Goal: Browse casually: Explore the website without a specific task or goal

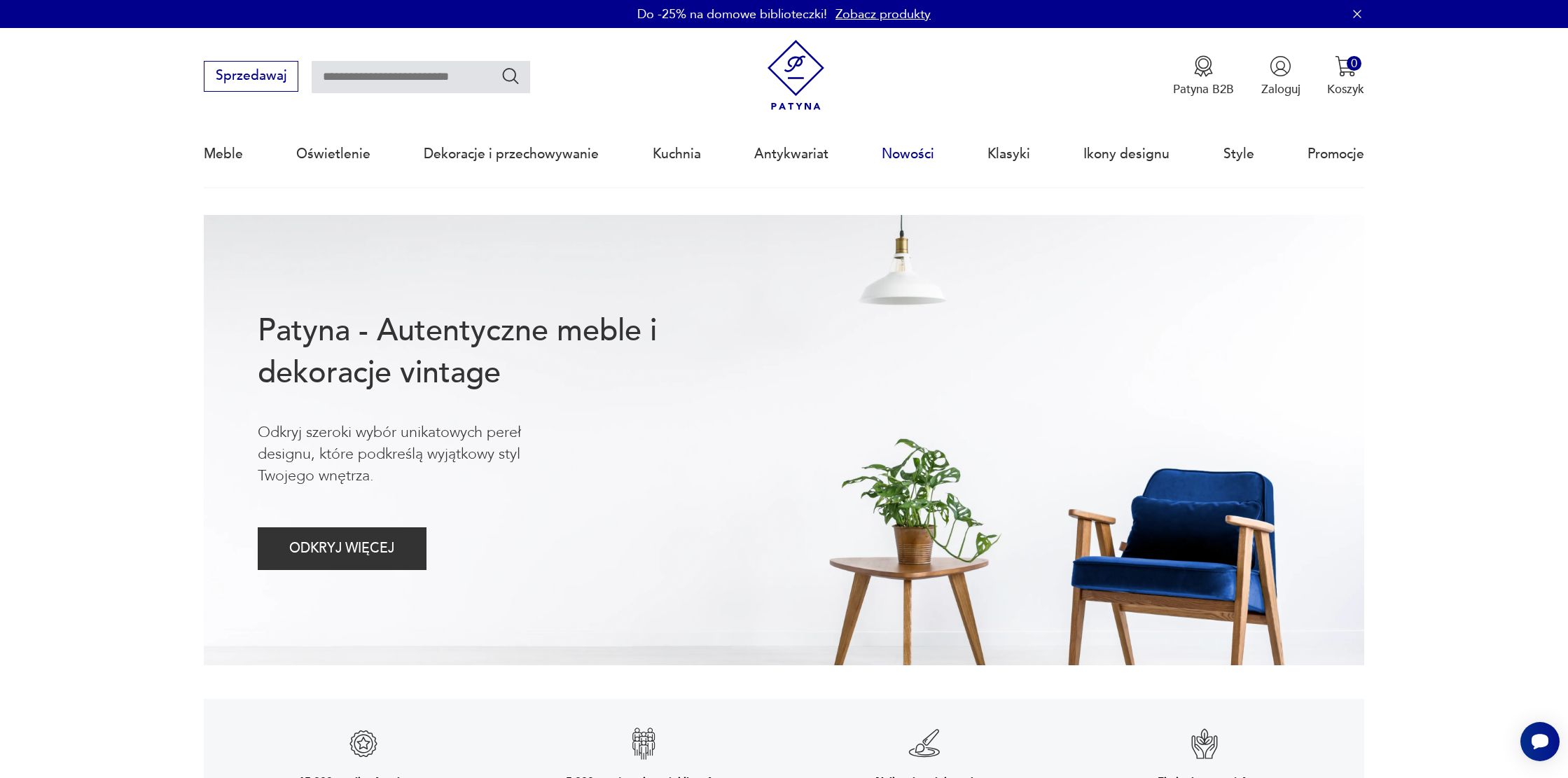
click at [887, 160] on link "Nowości" at bounding box center [908, 154] width 53 height 64
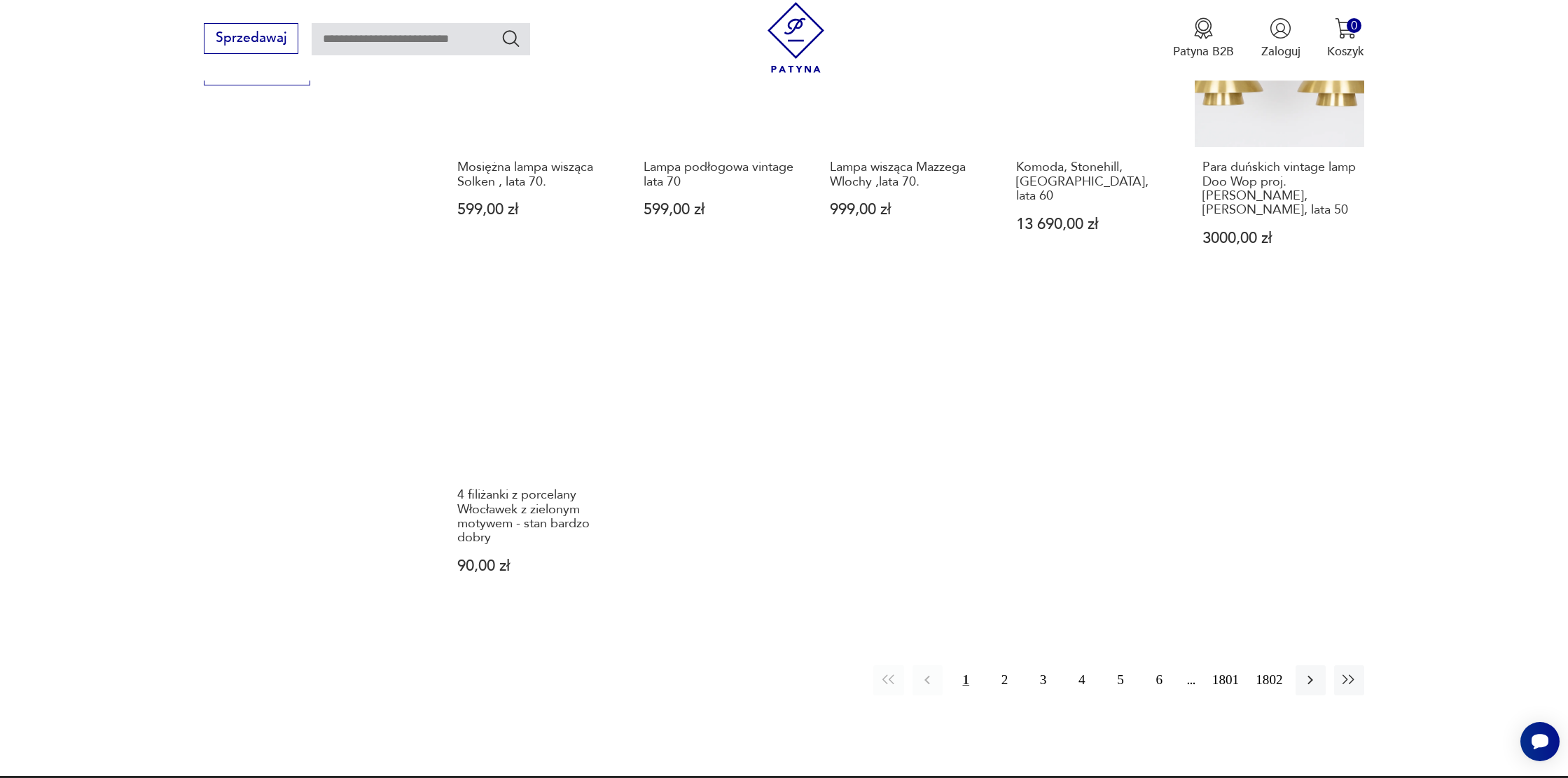
scroll to position [1130, 0]
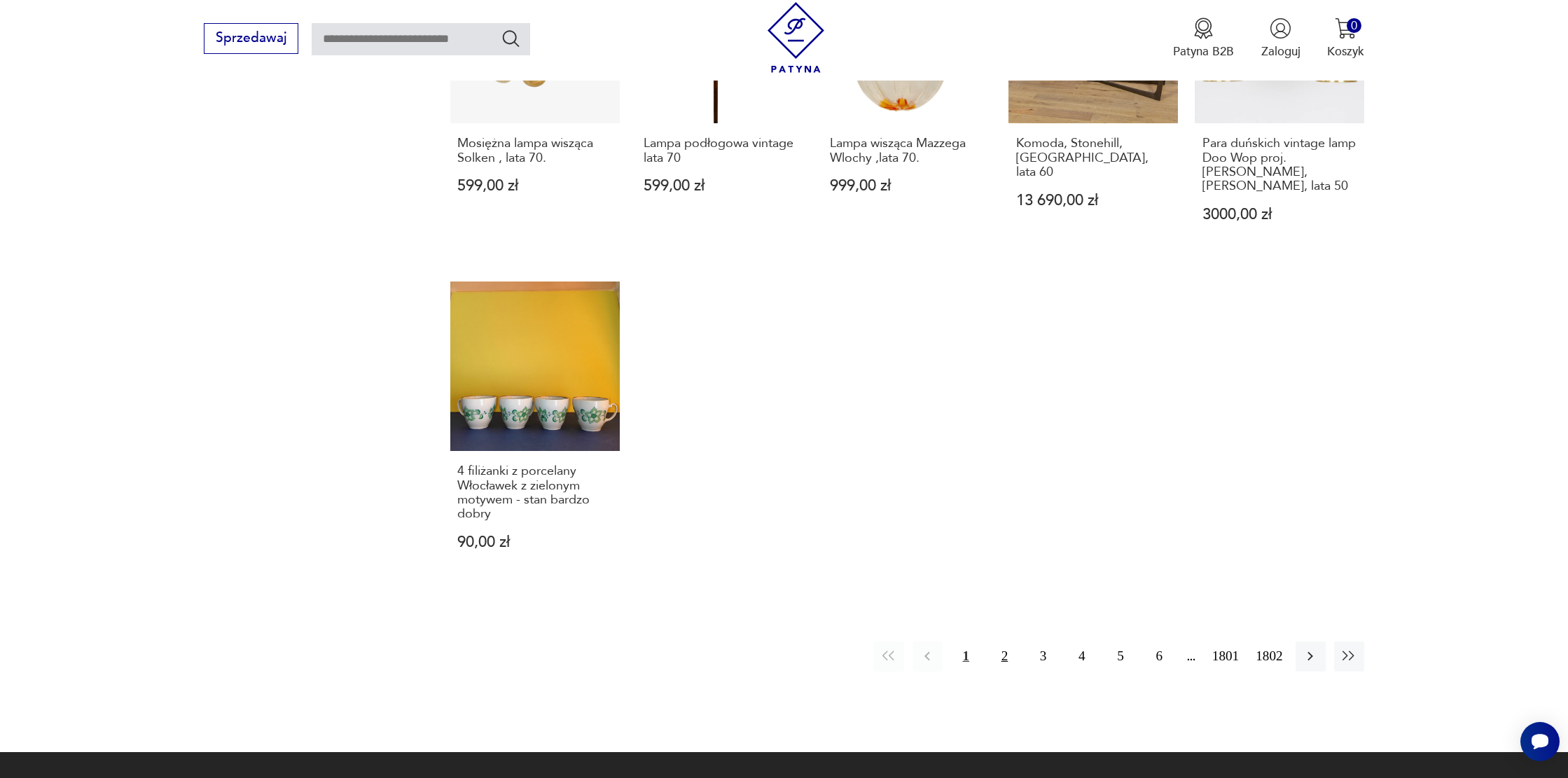
click at [995, 641] on button "2" at bounding box center [1004, 656] width 30 height 30
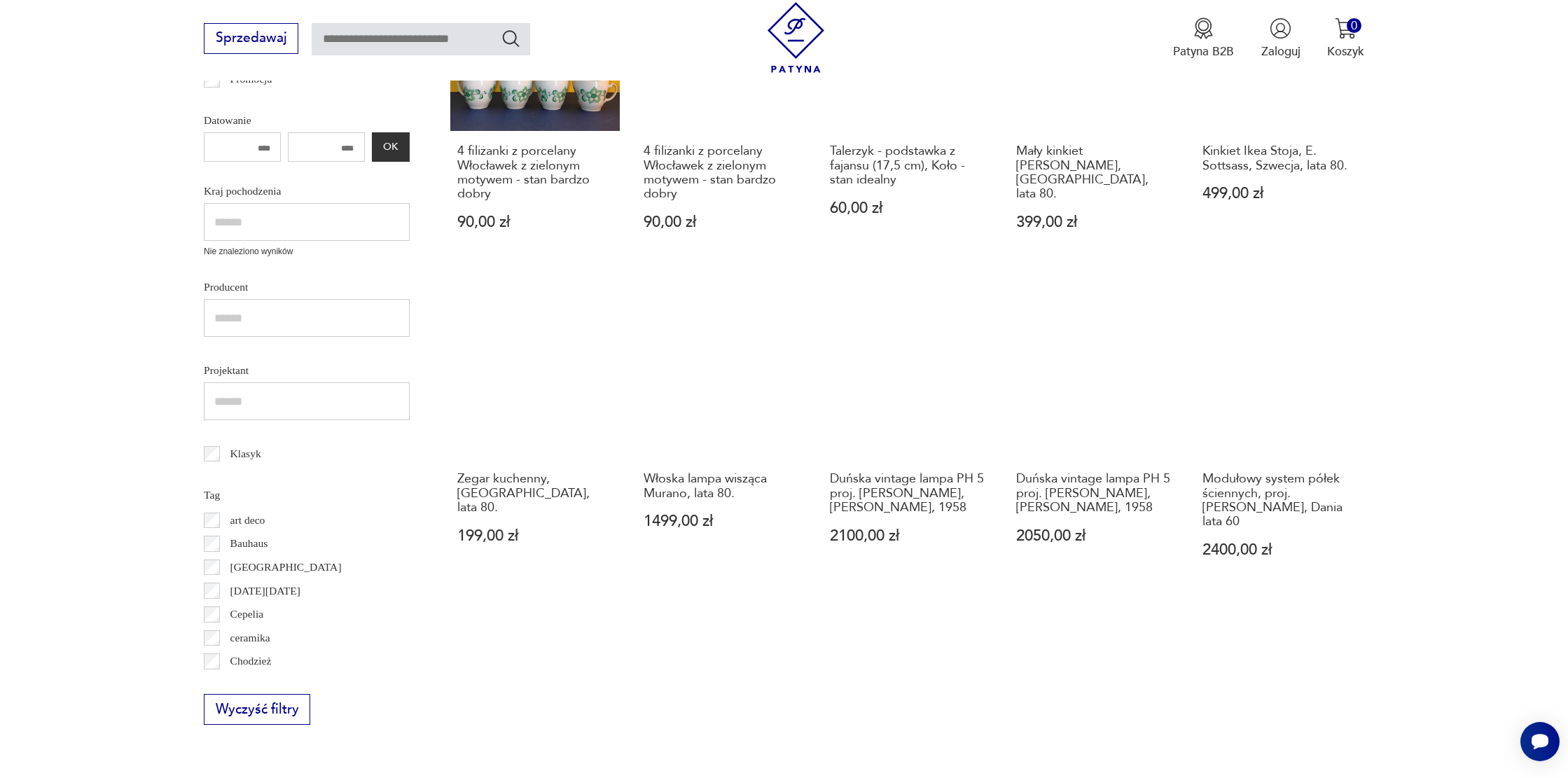
scroll to position [489, 0]
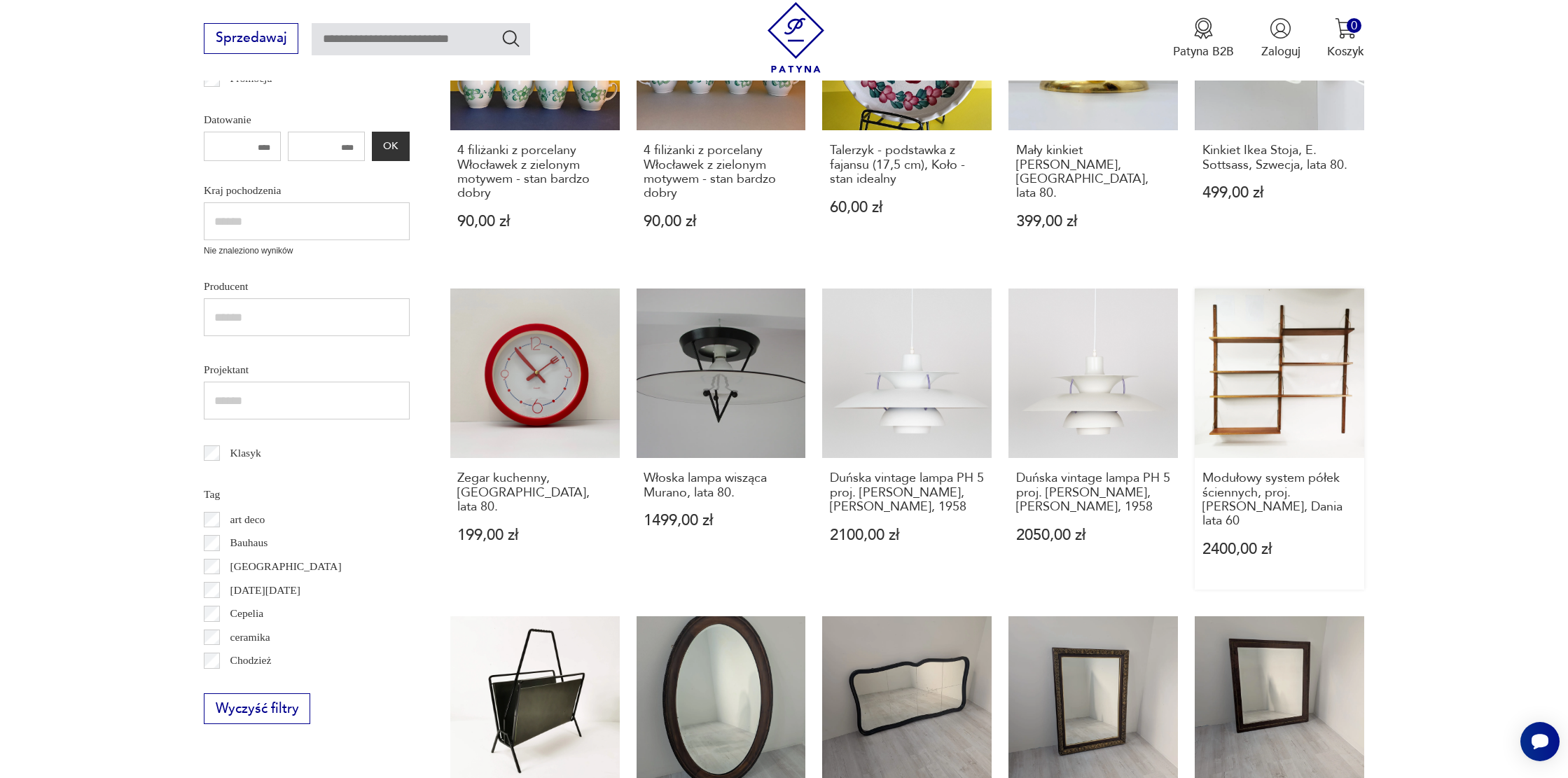
click at [1264, 413] on link "Modułowy system półek ściennych, proj. [PERSON_NAME], Dania lata 60 2400,00 zł" at bounding box center [1280, 439] width 170 height 301
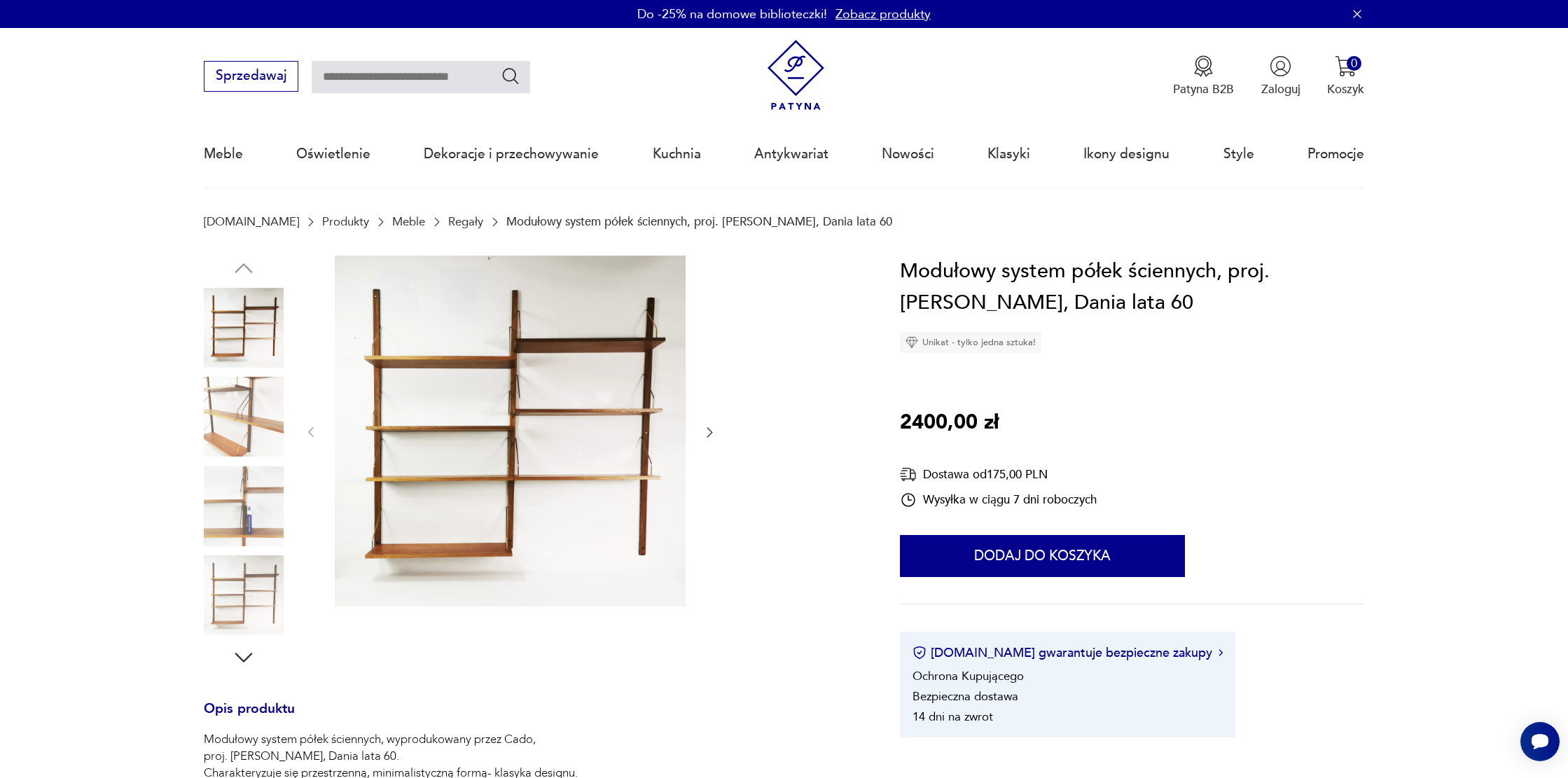
click at [710, 434] on icon "button" at bounding box center [709, 432] width 14 height 14
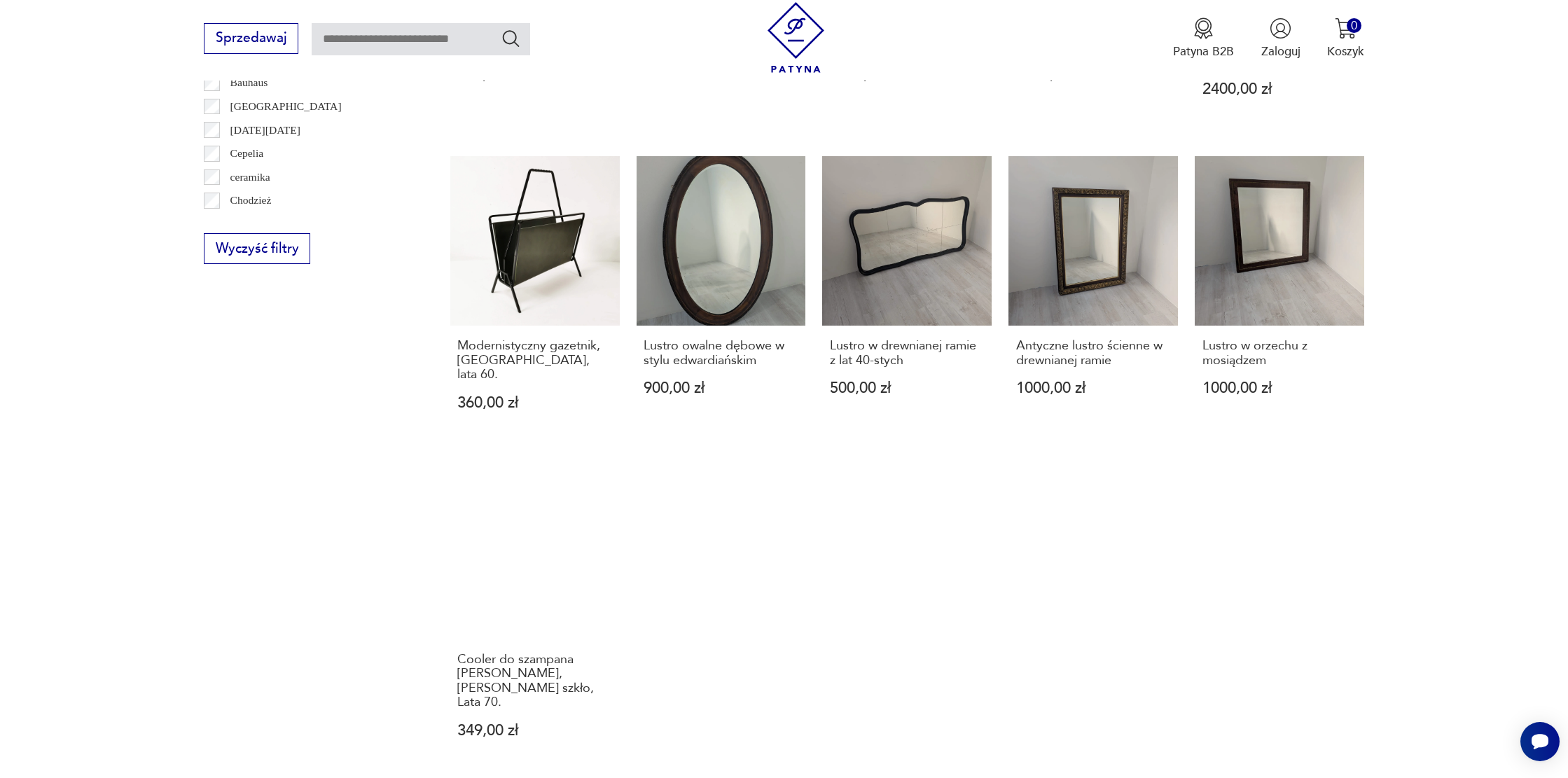
scroll to position [1222, 0]
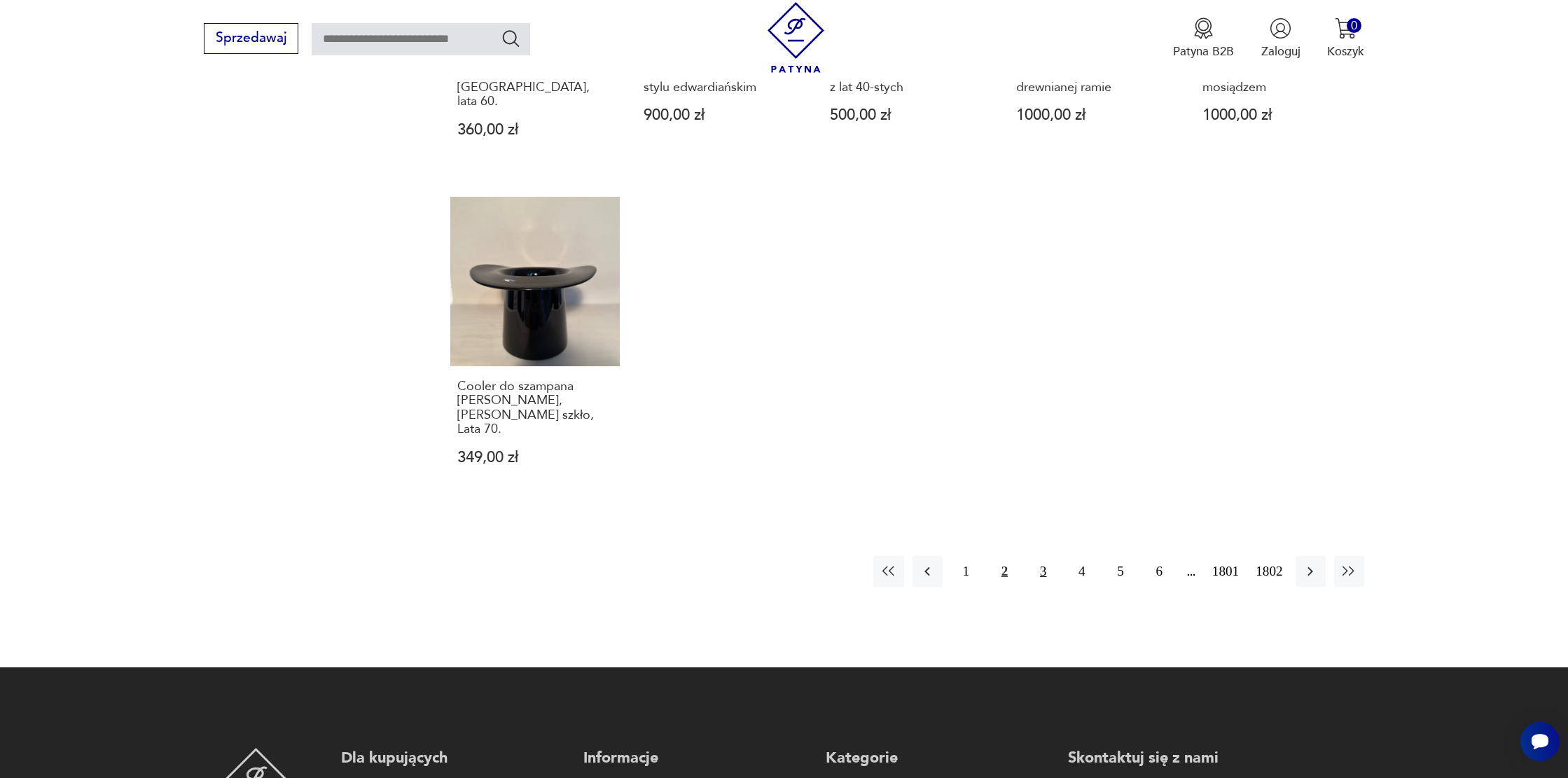
click at [1039, 556] on button "3" at bounding box center [1043, 571] width 30 height 30
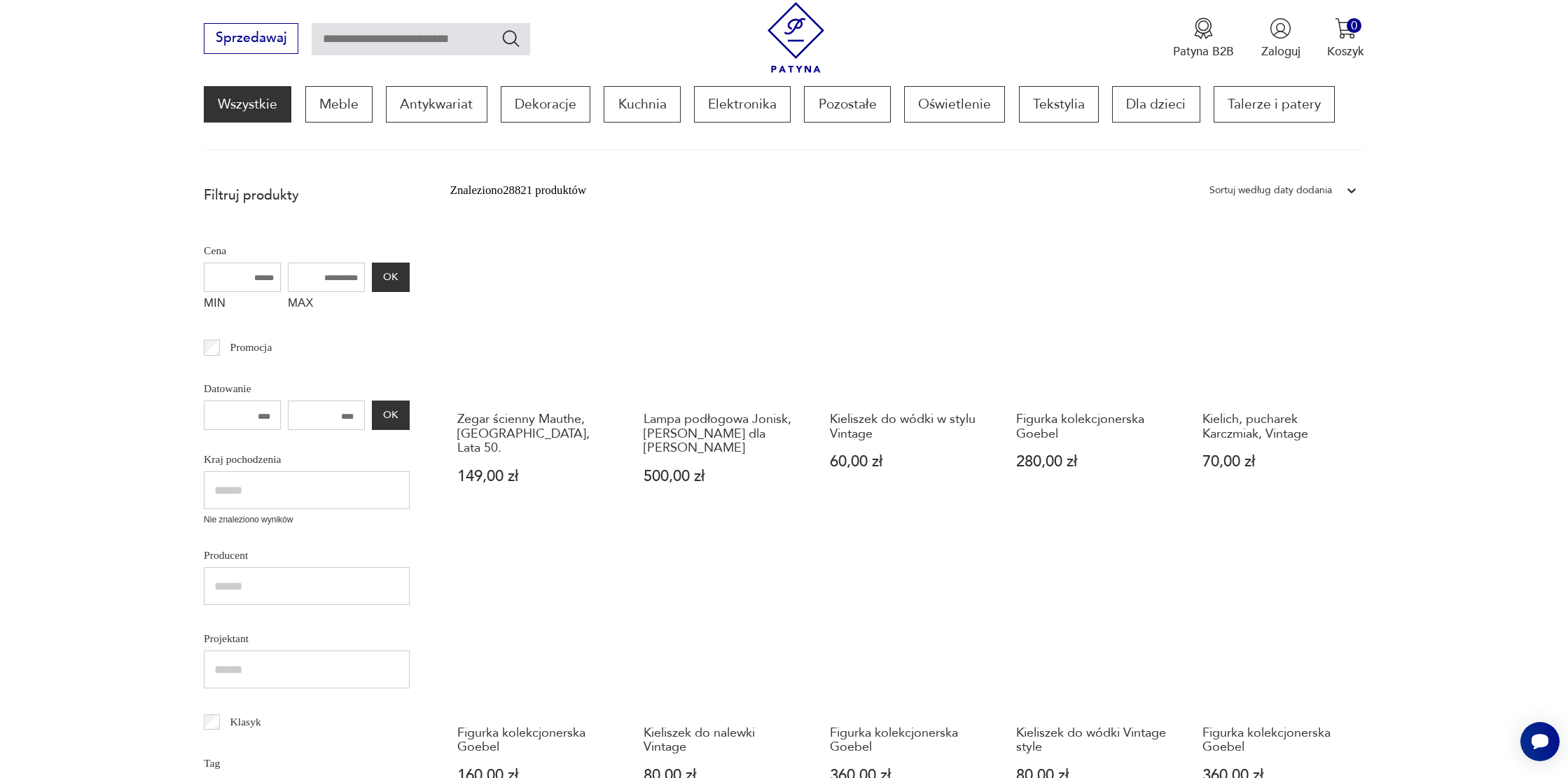
scroll to position [228, 0]
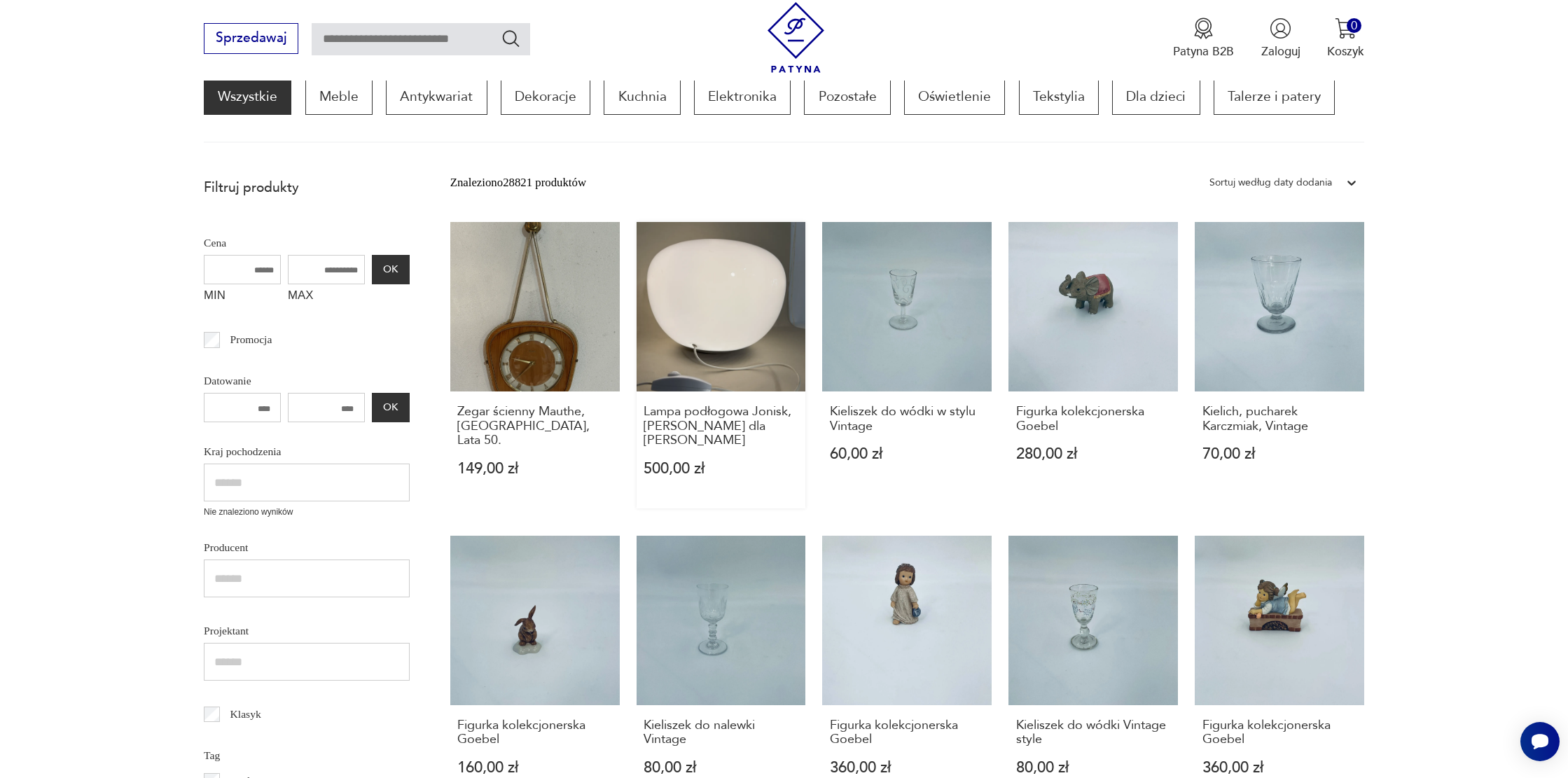
click at [712, 309] on link "Lampa podłogowa Jonisk, [PERSON_NAME] dla Ikea 500,00 zł" at bounding box center [721, 365] width 170 height 287
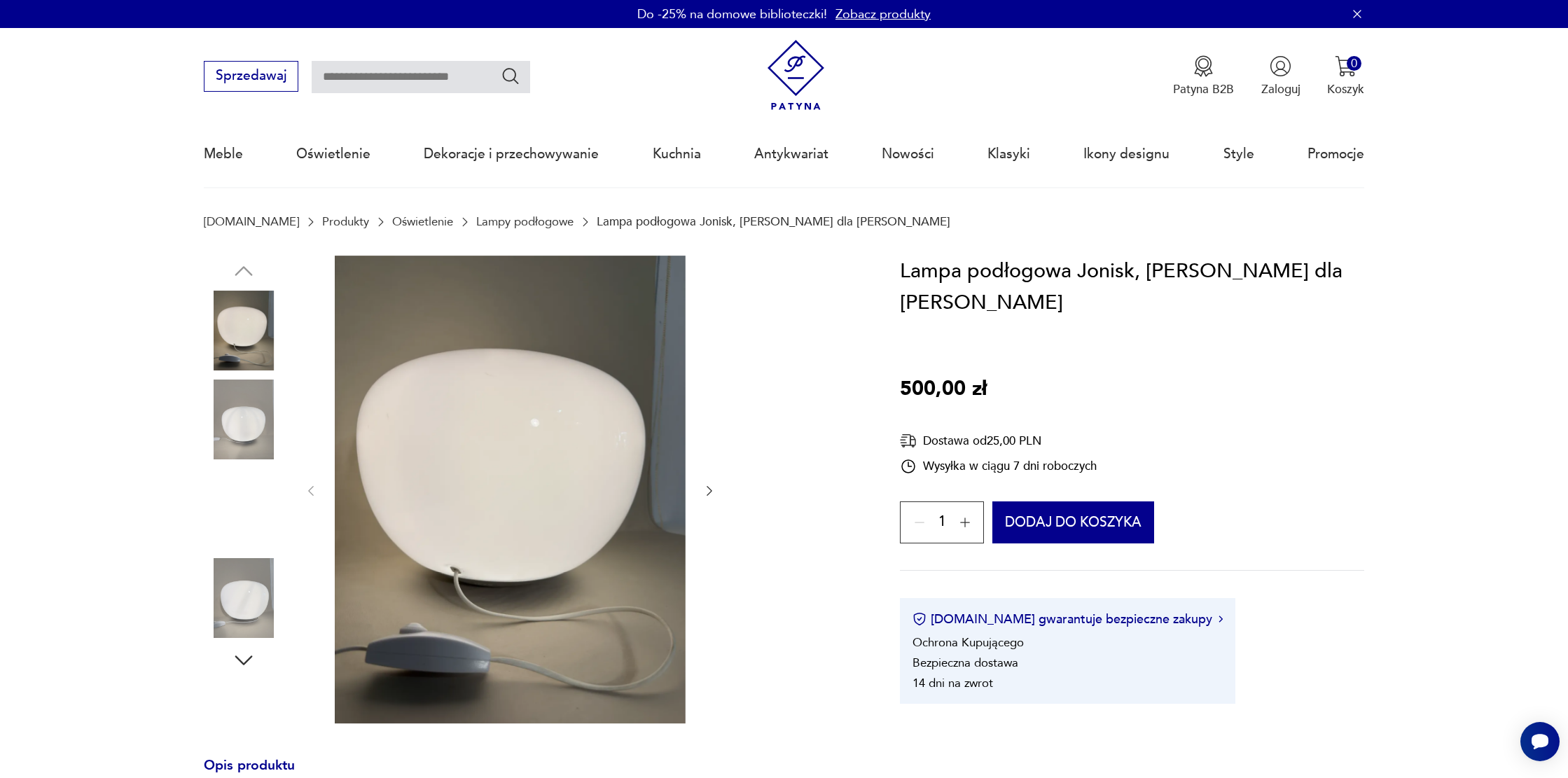
click at [251, 430] on img at bounding box center [244, 420] width 80 height 80
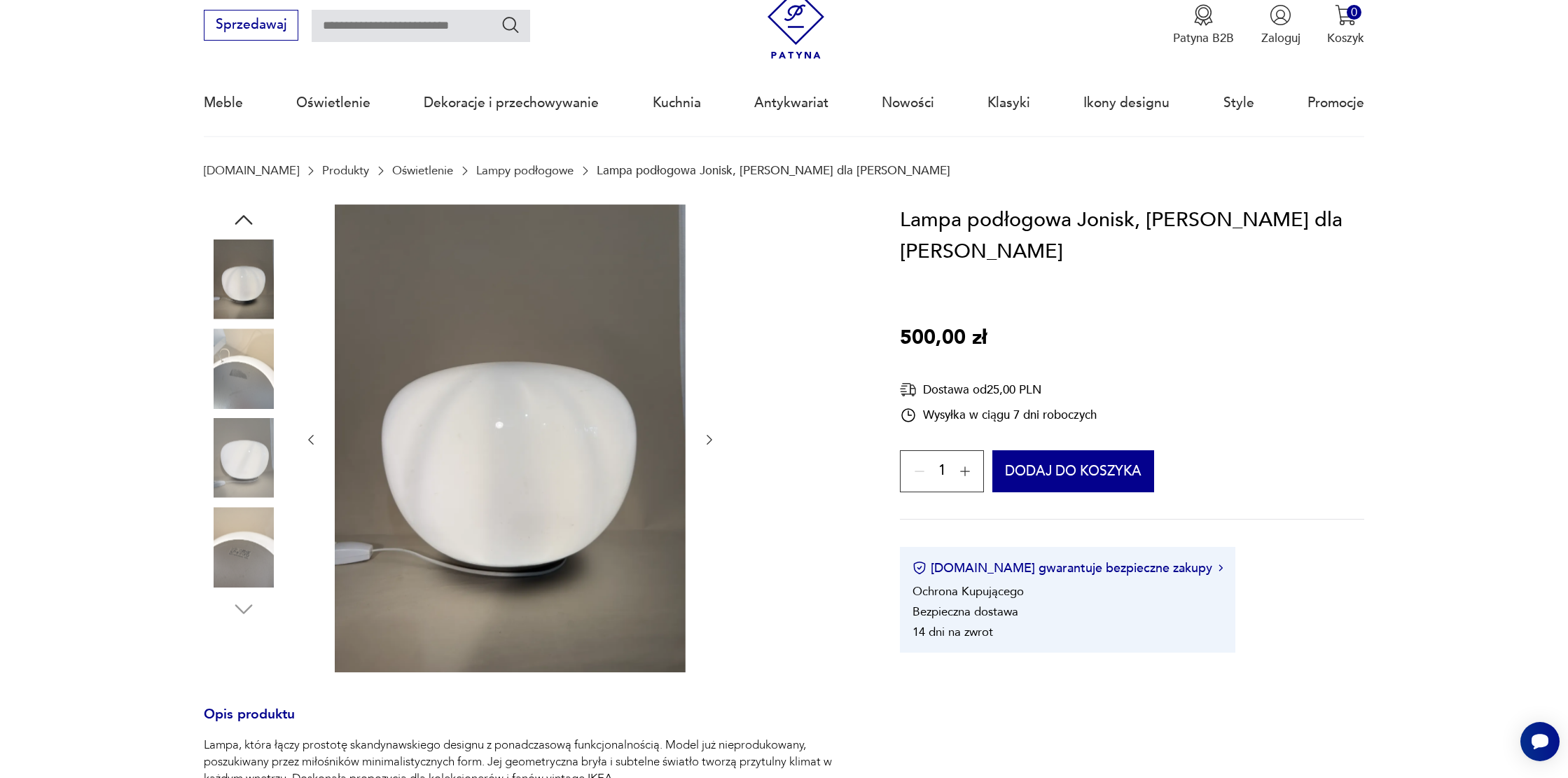
scroll to position [60, 0]
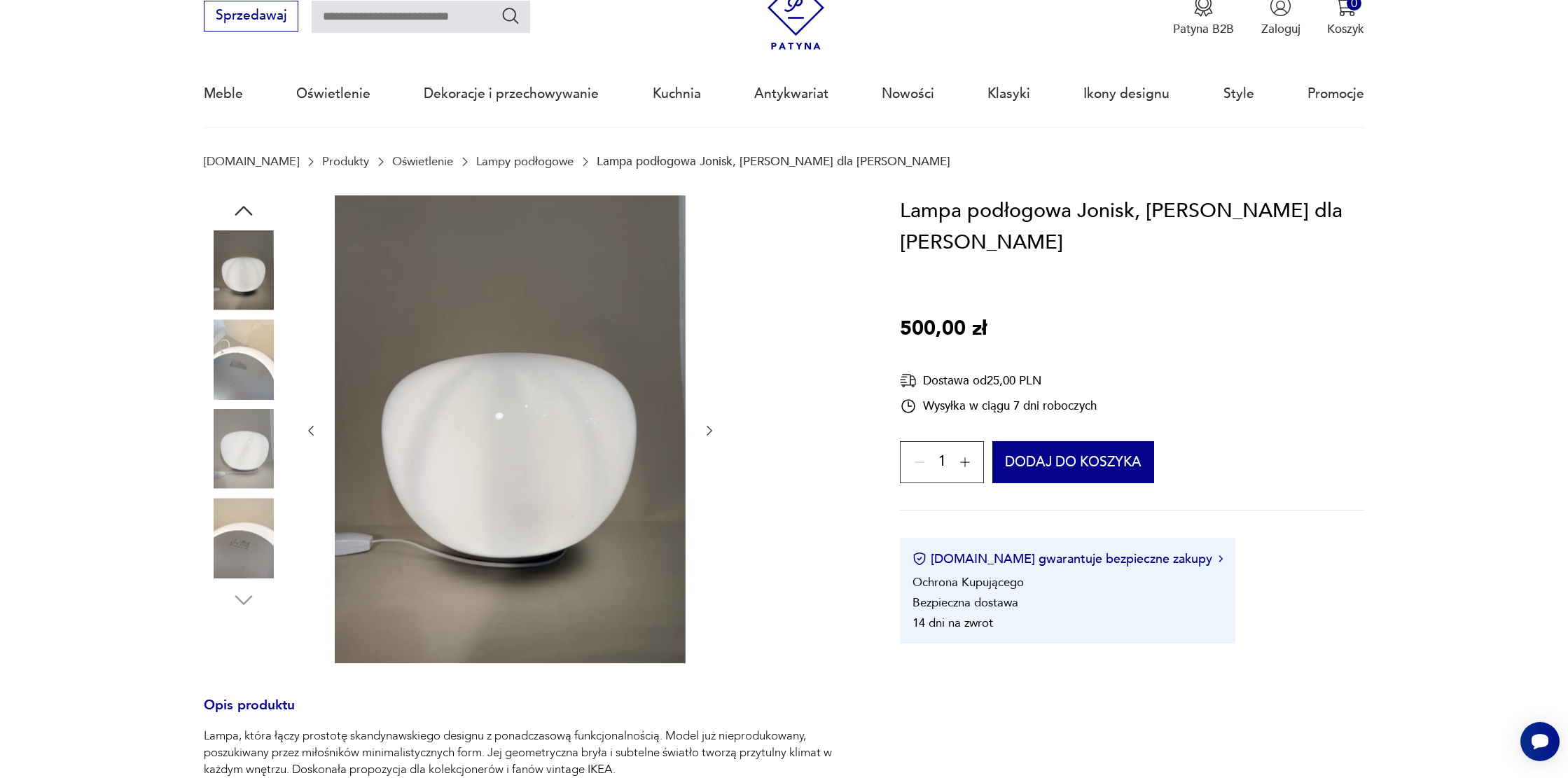
click at [240, 376] on img at bounding box center [244, 360] width 80 height 80
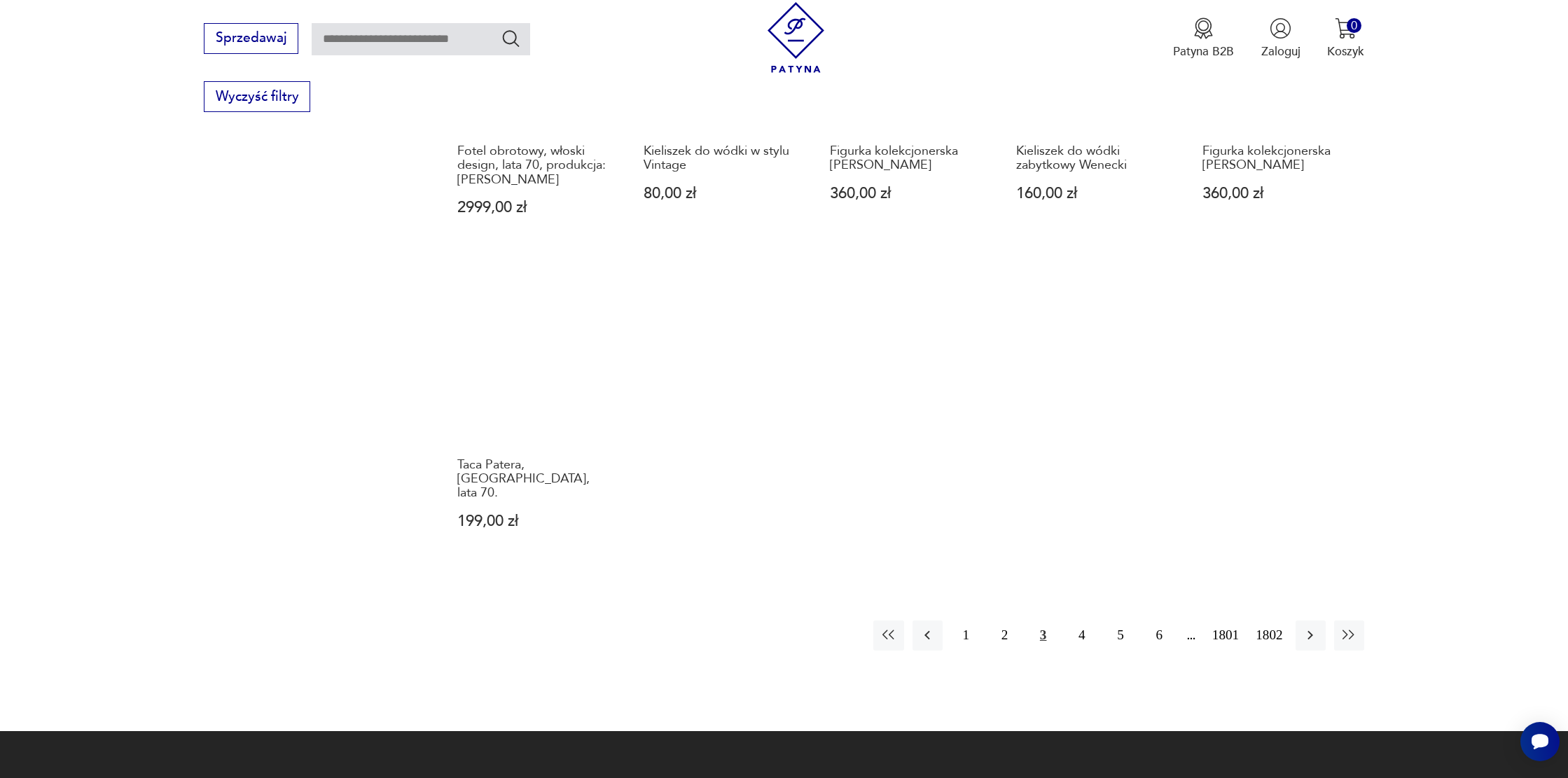
scroll to position [1100, 0]
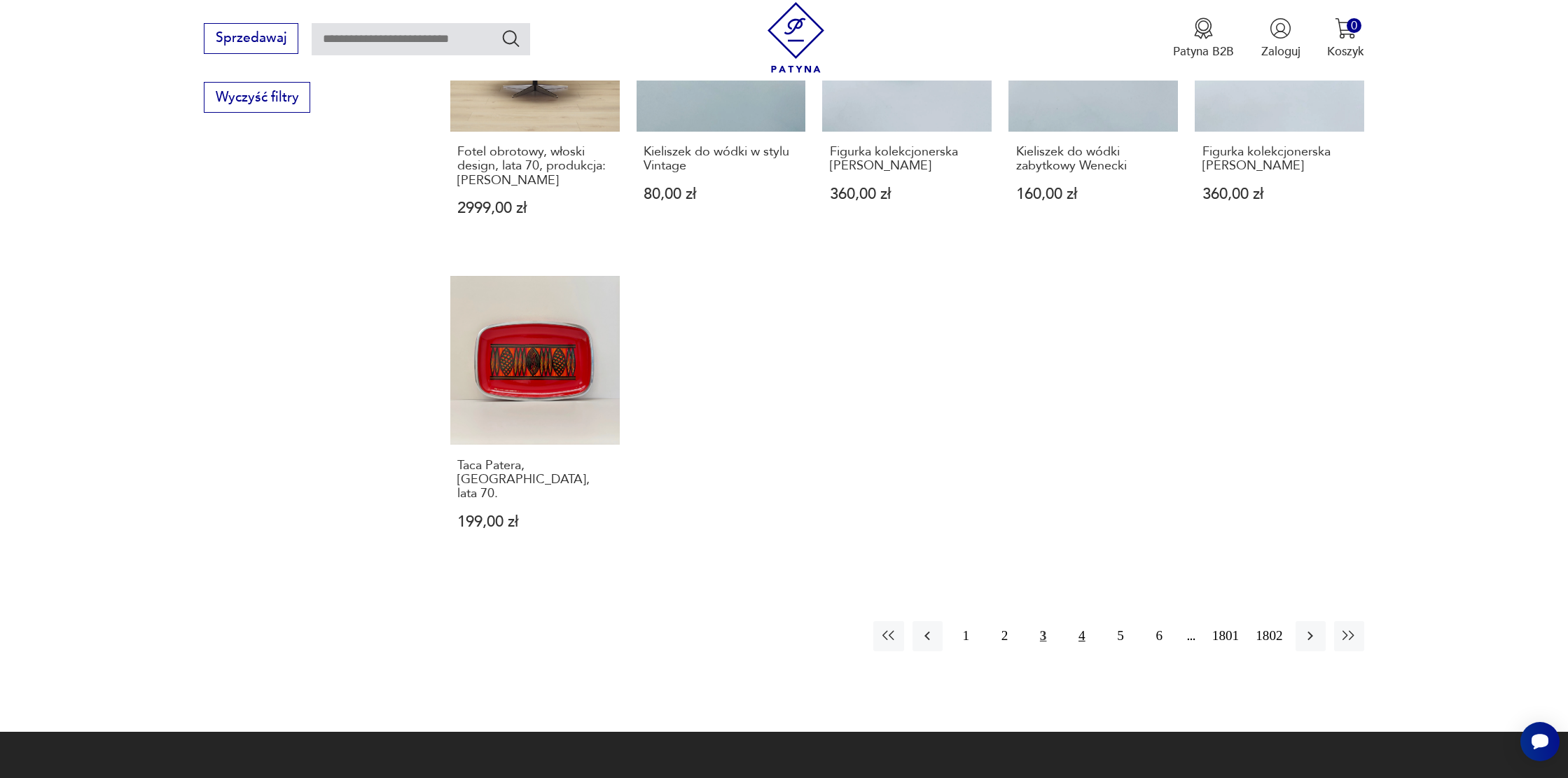
click at [1068, 621] on button "4" at bounding box center [1082, 636] width 30 height 30
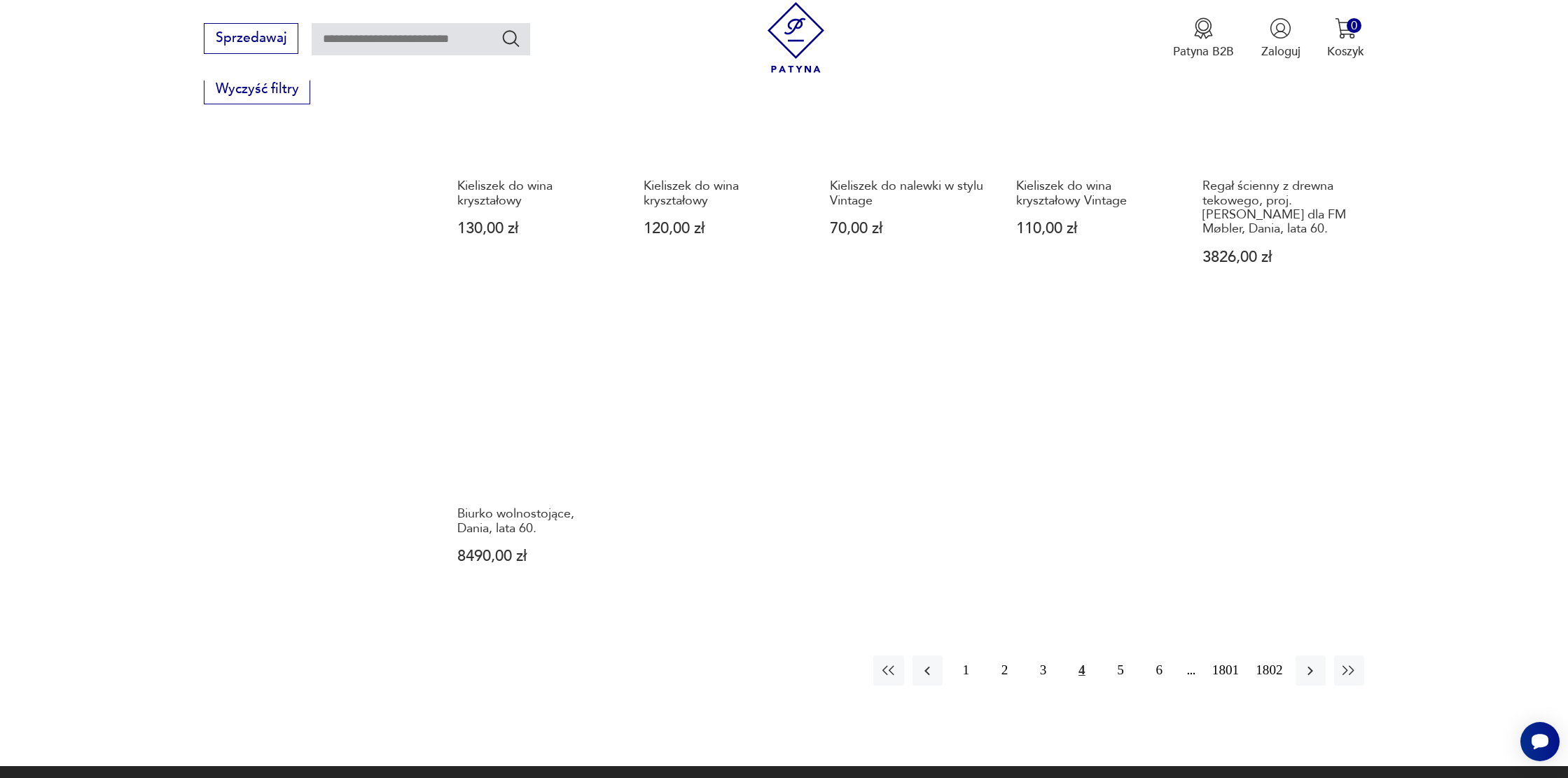
scroll to position [1253, 0]
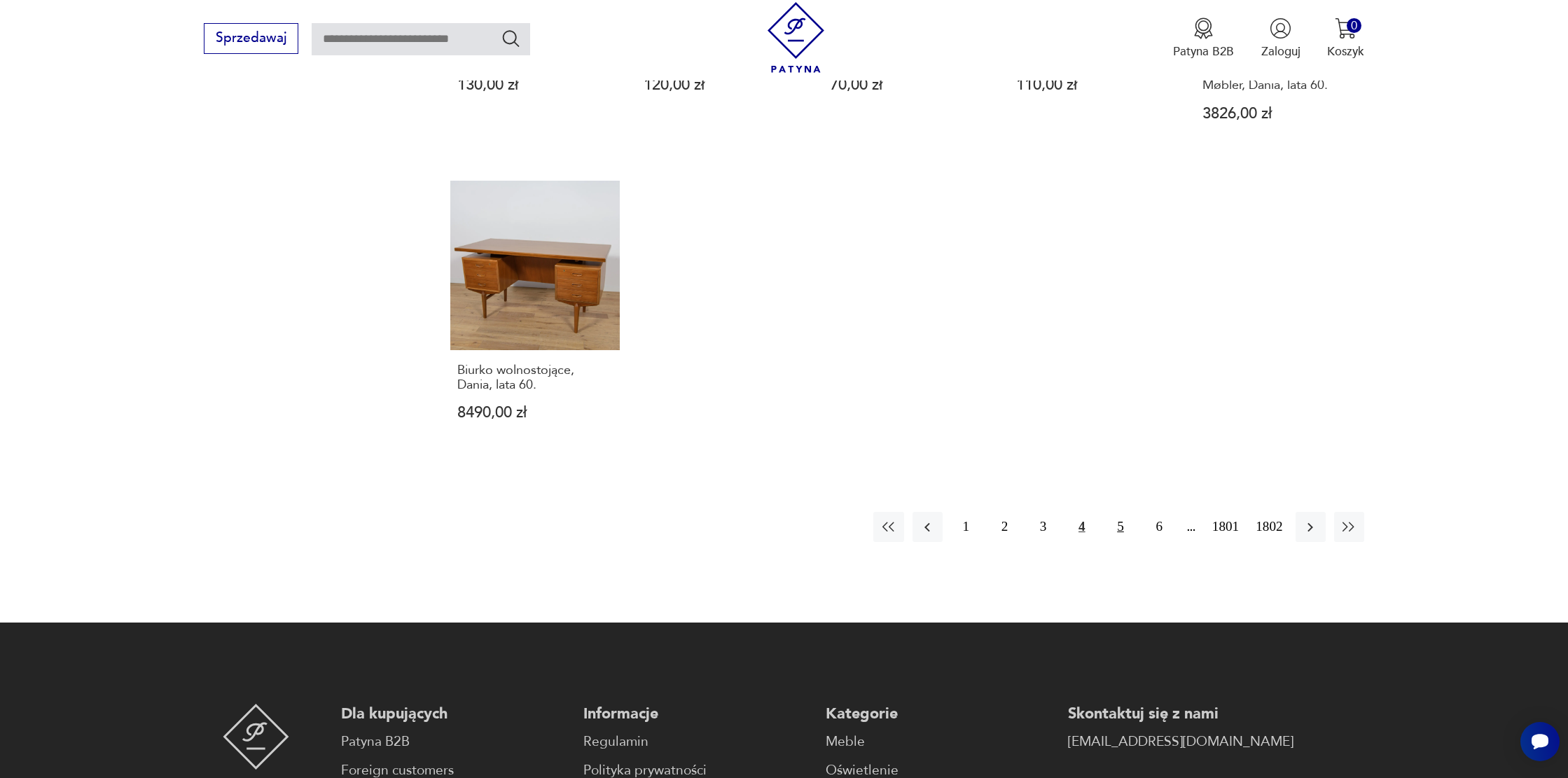
click at [1114, 512] on button "5" at bounding box center [1120, 526] width 30 height 30
